Goal: Information Seeking & Learning: Learn about a topic

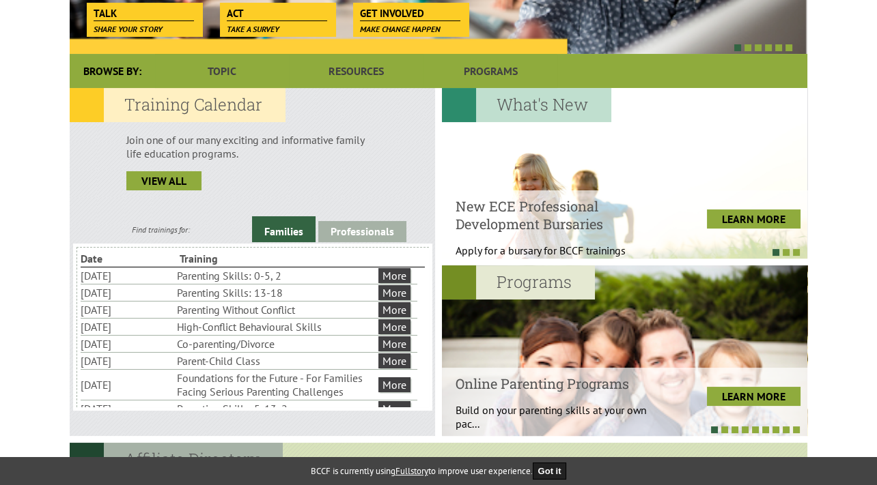
scroll to position [299, 0]
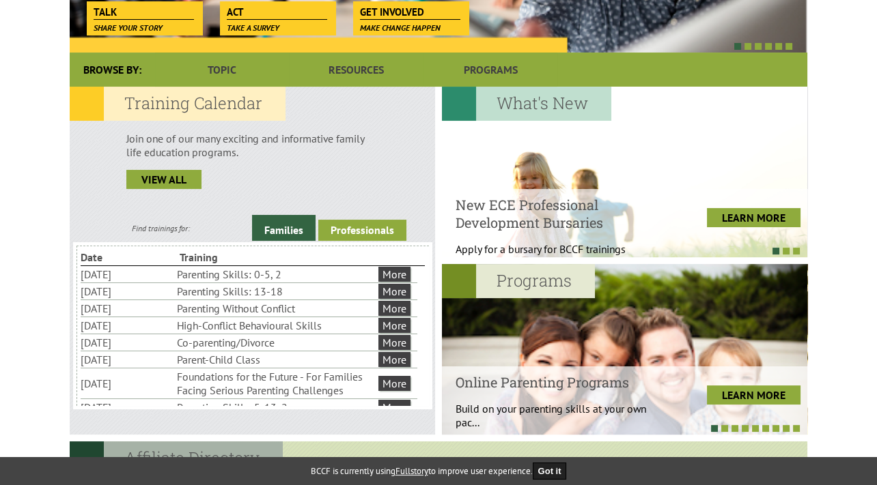
click at [374, 231] on link "Professionals" at bounding box center [362, 230] width 88 height 21
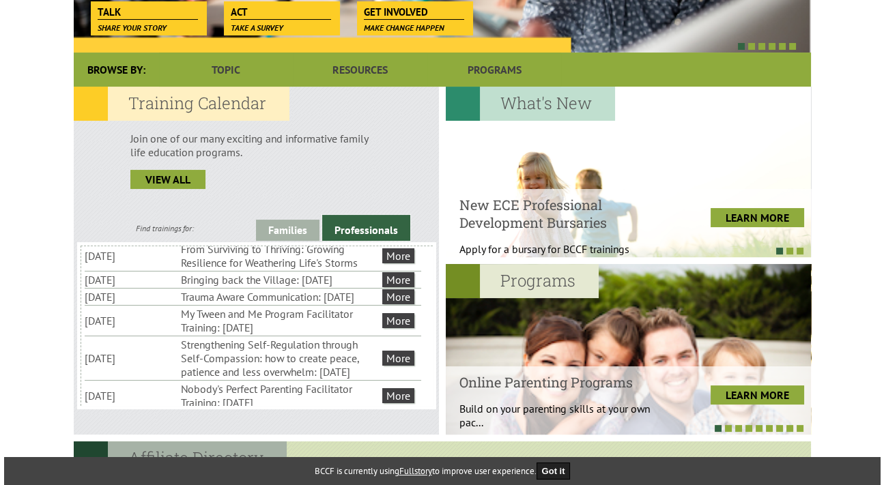
scroll to position [120, 0]
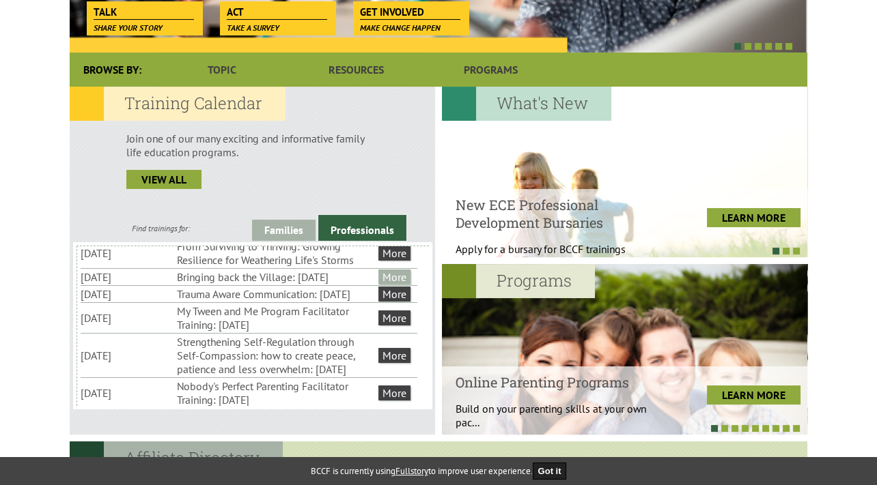
click at [399, 285] on link "More" at bounding box center [394, 277] width 32 height 15
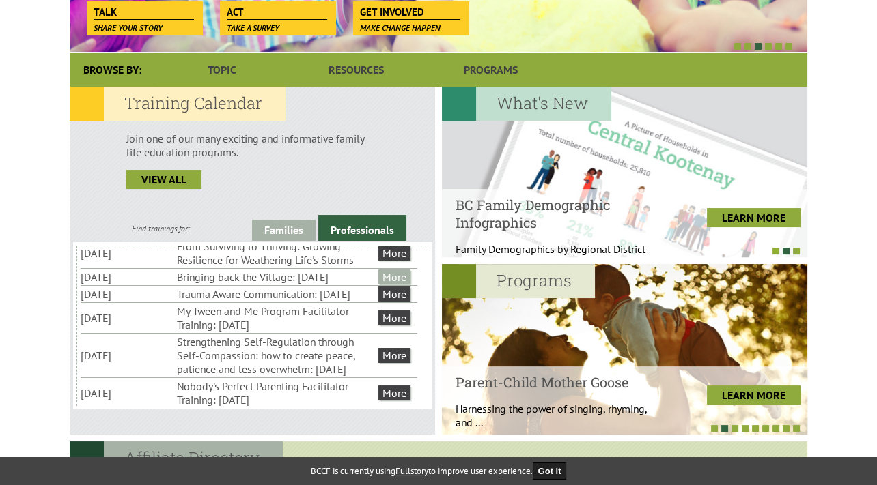
click at [398, 285] on link "More" at bounding box center [394, 277] width 32 height 15
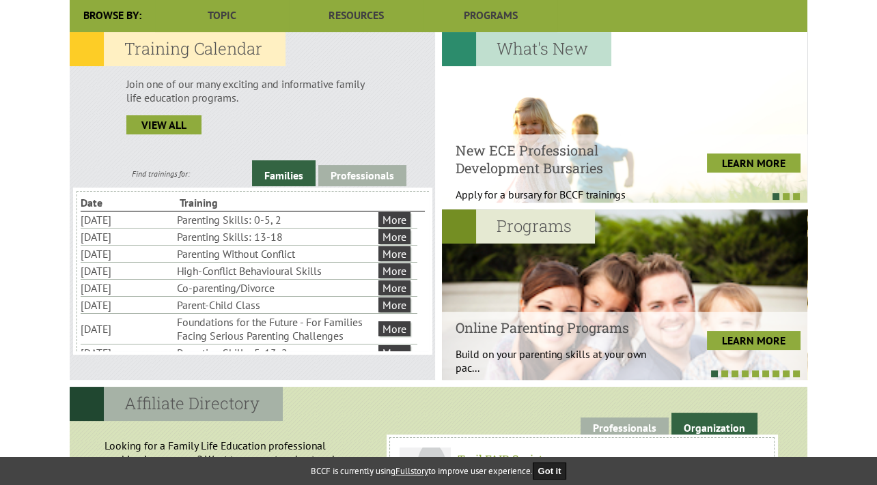
scroll to position [369, 0]
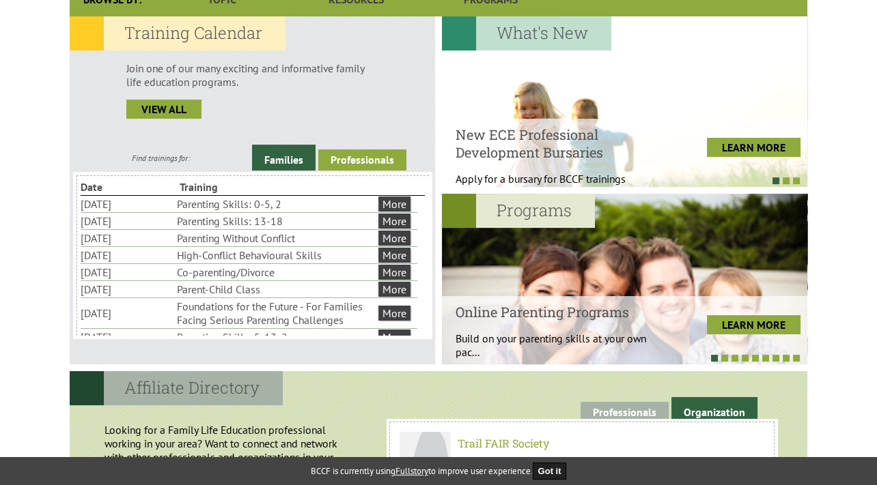
click at [386, 158] on link "Professionals" at bounding box center [362, 160] width 88 height 21
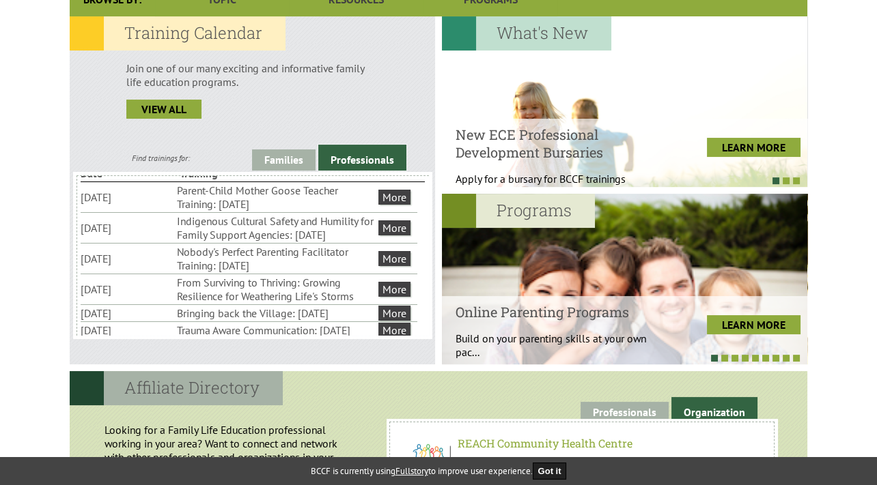
scroll to position [15, 0]
click at [388, 229] on link "More" at bounding box center [394, 226] width 32 height 15
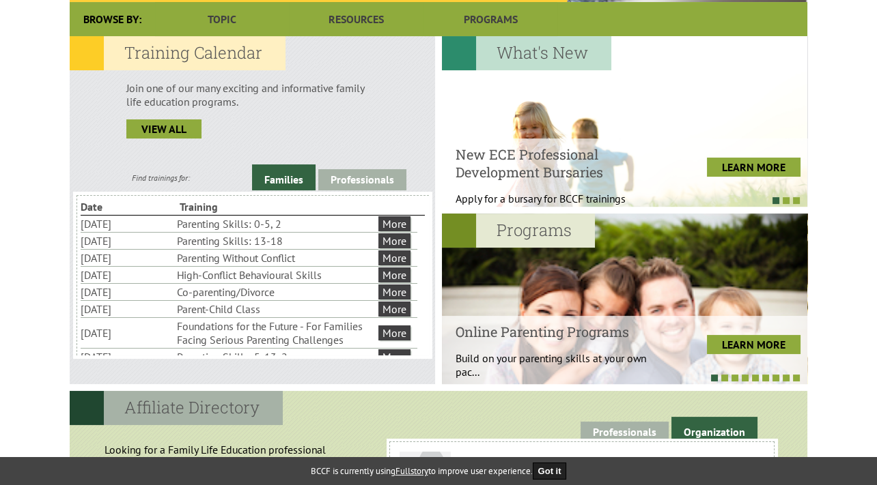
scroll to position [352, 0]
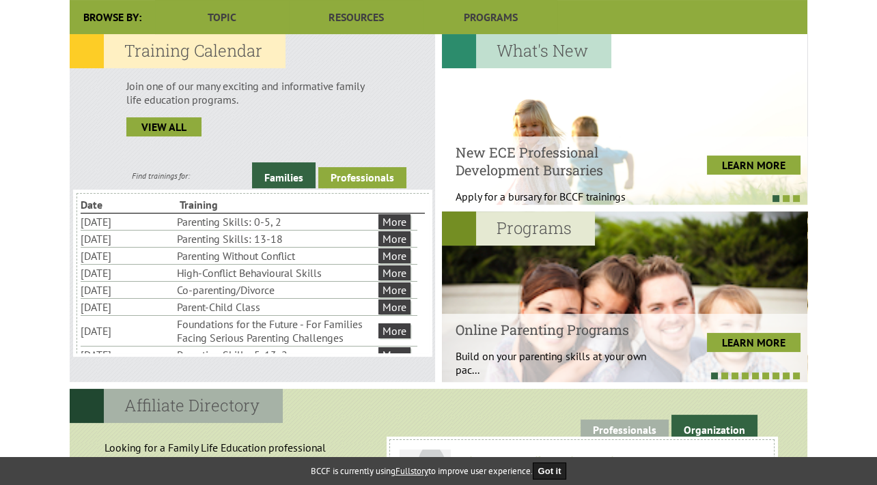
click at [373, 174] on link "Professionals" at bounding box center [362, 177] width 88 height 21
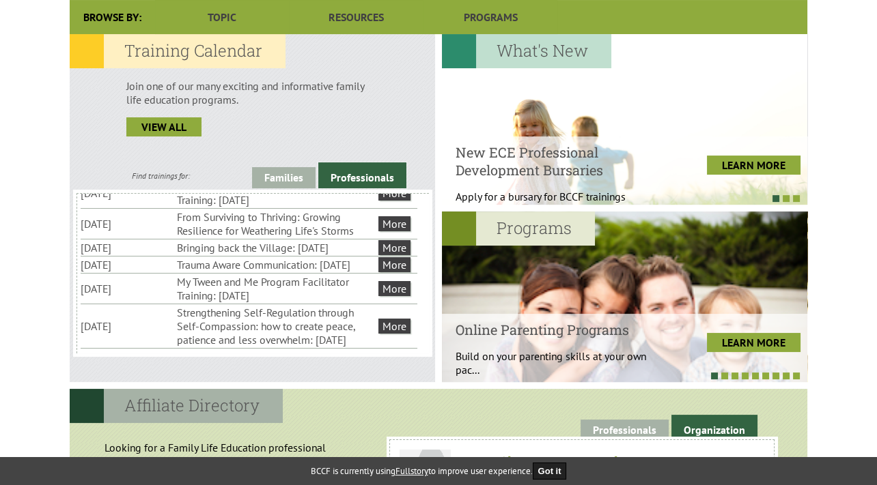
scroll to position [103, 0]
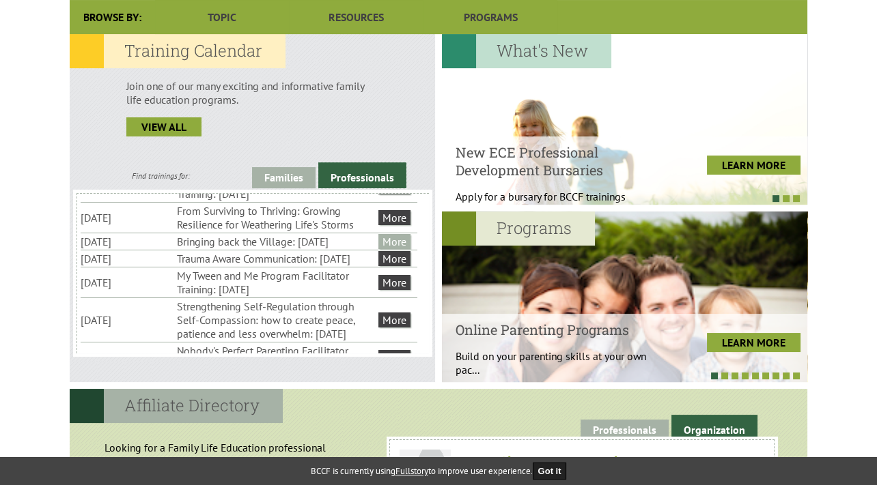
click at [393, 249] on link "More" at bounding box center [394, 241] width 32 height 15
click at [401, 249] on link "More" at bounding box center [394, 241] width 32 height 15
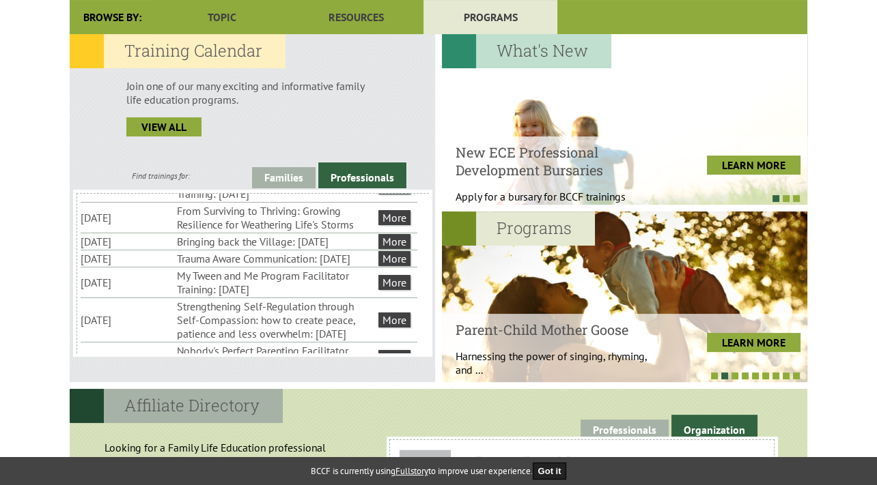
scroll to position [48, 0]
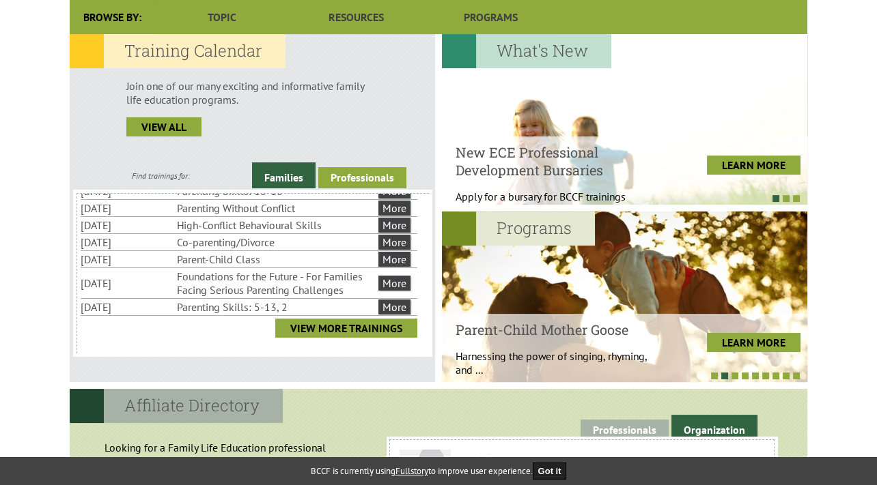
click at [381, 175] on link "Professionals" at bounding box center [362, 177] width 88 height 21
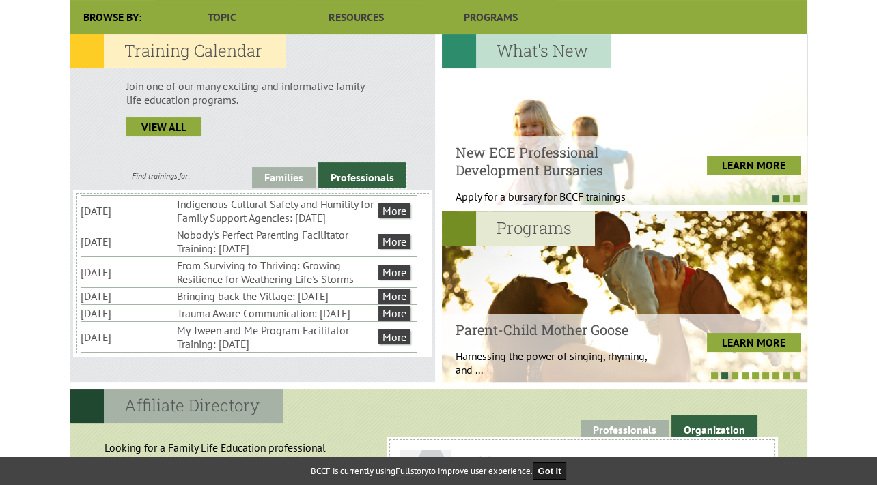
scroll to position [55, 0]
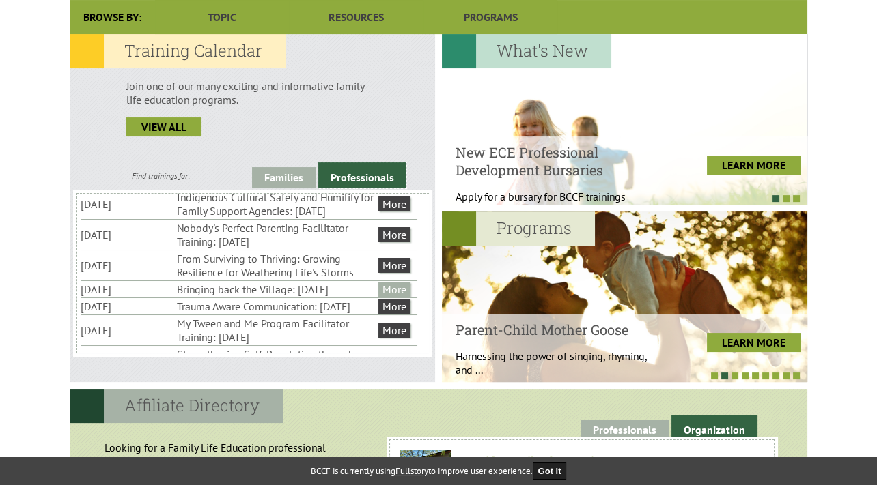
click at [390, 297] on link "More" at bounding box center [394, 289] width 32 height 15
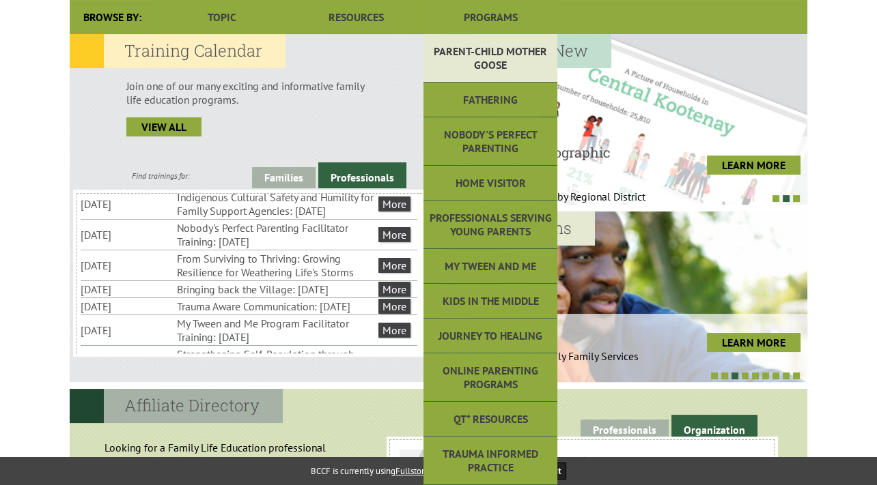
click at [508, 51] on link "Parent-Child Mother Goose" at bounding box center [490, 58] width 134 height 48
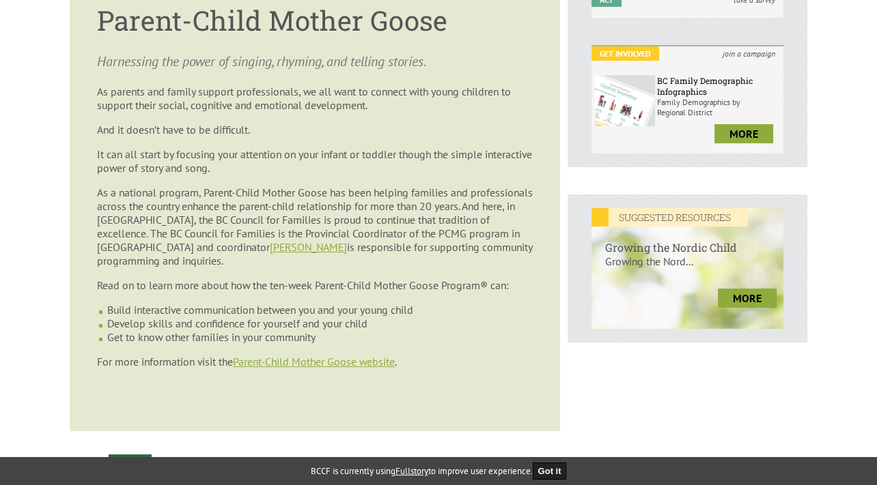
scroll to position [425, 0]
